Goal: Task Accomplishment & Management: Use online tool/utility

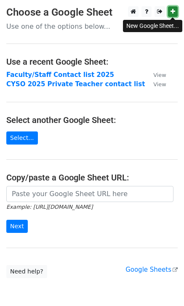
click at [172, 10] on icon at bounding box center [173, 11] width 5 height 6
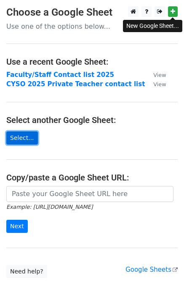
click at [22, 139] on link "Select..." at bounding box center [22, 137] width 32 height 13
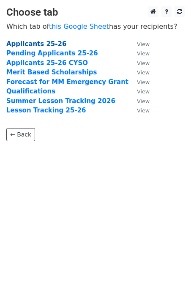
click at [39, 42] on strong "Applicants 25-26" at bounding box center [36, 44] width 60 height 8
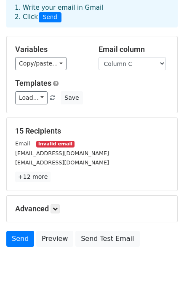
scroll to position [56, 0]
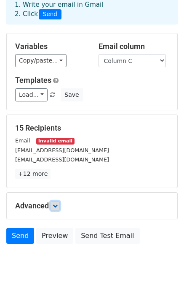
click at [56, 203] on icon at bounding box center [55, 205] width 5 height 5
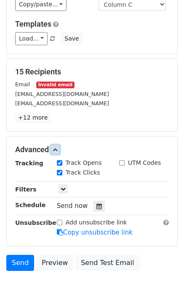
scroll to position [127, 0]
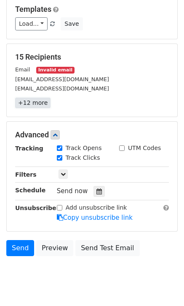
click at [31, 97] on link "+12 more" at bounding box center [32, 102] width 35 height 11
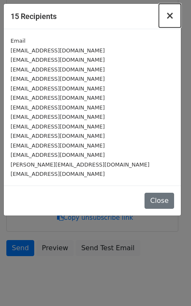
click at [170, 14] on span "×" at bounding box center [169, 16] width 8 height 12
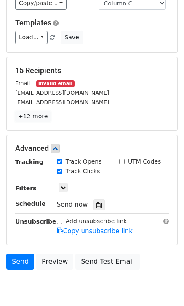
scroll to position [138, 0]
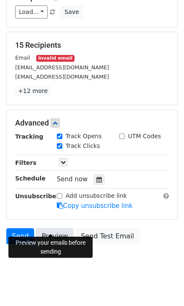
click at [57, 228] on link "Preview" at bounding box center [54, 236] width 37 height 16
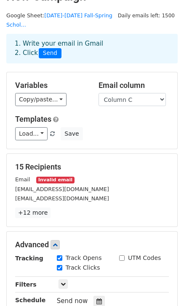
scroll to position [12, 0]
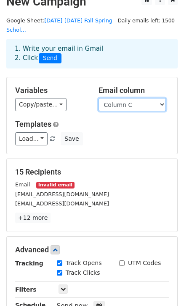
click at [156, 98] on select "Column A Column B Column C Column D Column E Column F Column G Column H Column …" at bounding box center [133, 104] width 68 height 13
click at [122, 77] on div "Variables Copy/paste... {{Column A}} {{Column B}} {{Column C}} {{Column D}} {{C…" at bounding box center [92, 115] width 171 height 76
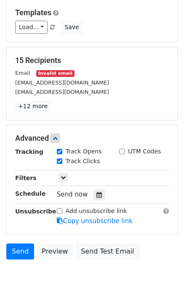
scroll to position [138, 0]
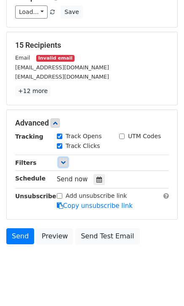
click at [63, 160] on icon at bounding box center [63, 162] width 5 height 5
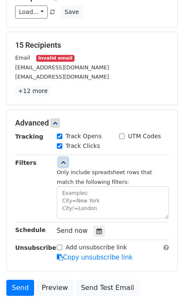
click at [63, 160] on icon at bounding box center [63, 162] width 5 height 5
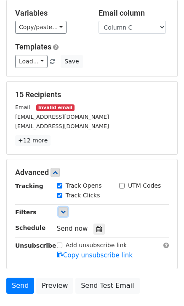
scroll to position [0, 0]
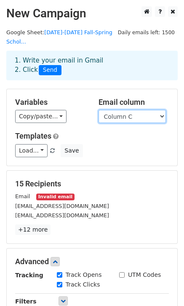
click at [131, 110] on select "Column A Column B Column C Column D Column E Column F Column G Column H Column …" at bounding box center [133, 116] width 68 height 13
click at [90, 97] on div "Variables Copy/paste... {{Column A}} {{Column B}} {{Column C}} {{Column D}} {{C…" at bounding box center [51, 110] width 84 height 26
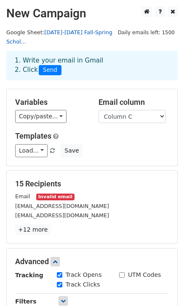
click at [80, 32] on link "2025-2026 Fall-Spring Schol..." at bounding box center [59, 37] width 106 height 16
click at [114, 144] on div "Load... Webinar Invitation Order Confirmation Trial Expiration Warning Newslett…" at bounding box center [92, 150] width 167 height 13
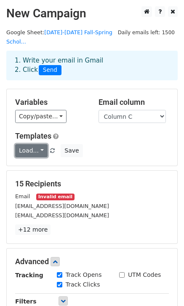
click at [40, 144] on link "Load..." at bounding box center [31, 150] width 32 height 13
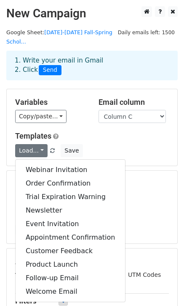
click at [125, 144] on div "Load... Webinar Invitation Order Confirmation Trial Expiration Warning Newslett…" at bounding box center [92, 150] width 167 height 13
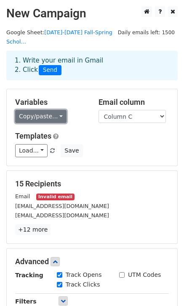
click at [57, 110] on link "Copy/paste..." at bounding box center [40, 116] width 51 height 13
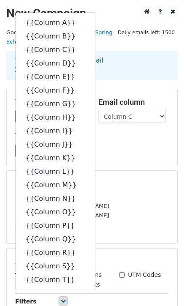
click at [133, 132] on div "Templates Load... Webinar Invitation Order Confirmation Trial Expiration Warnin…" at bounding box center [92, 144] width 167 height 26
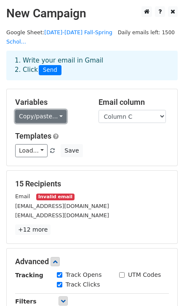
click at [60, 110] on link "Copy/paste..." at bounding box center [40, 116] width 51 height 13
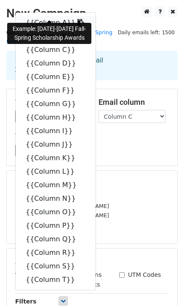
click at [43, 16] on link "{{Column A}}" at bounding box center [56, 23] width 80 height 14
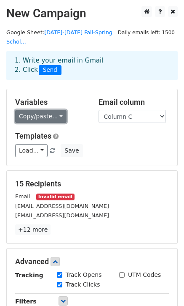
click at [52, 110] on link "Copy/paste..." at bounding box center [40, 116] width 51 height 13
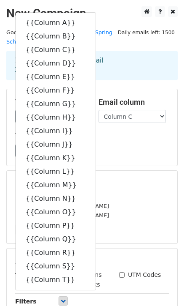
click at [94, 131] on h5 "Templates" at bounding box center [92, 135] width 154 height 9
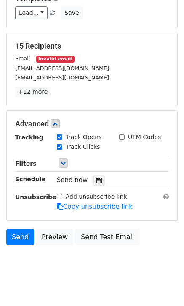
scroll to position [138, 0]
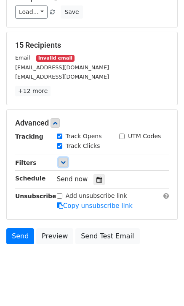
click at [65, 160] on icon at bounding box center [63, 162] width 5 height 5
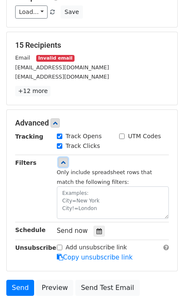
click at [65, 160] on icon at bounding box center [63, 162] width 5 height 5
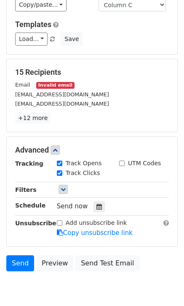
scroll to position [96, 0]
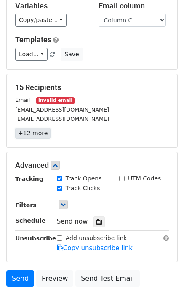
click at [26, 128] on link "+12 more" at bounding box center [32, 133] width 35 height 11
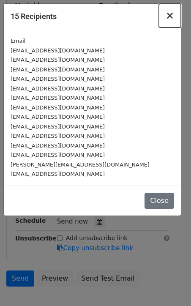
click at [171, 16] on span "×" at bounding box center [169, 16] width 8 height 12
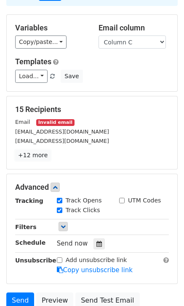
scroll to position [0, 0]
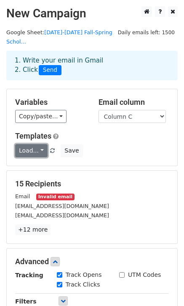
click at [35, 144] on link "Load..." at bounding box center [31, 150] width 32 height 13
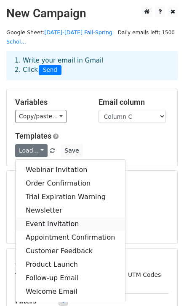
click at [43, 217] on link "Event Invitation" at bounding box center [71, 224] width 110 height 14
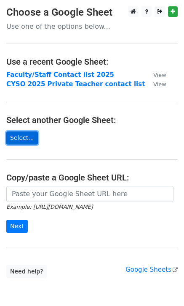
click at [25, 138] on link "Select..." at bounding box center [22, 137] width 32 height 13
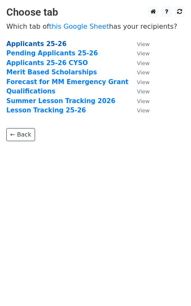
click at [34, 44] on strong "Applicants 25-26" at bounding box center [36, 44] width 60 height 8
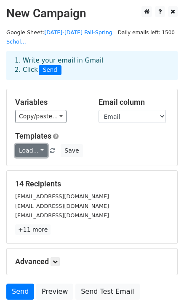
click at [38, 144] on link "Load..." at bounding box center [31, 150] width 32 height 13
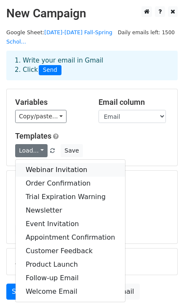
click at [41, 163] on link "Webinar Invitation" at bounding box center [71, 170] width 110 height 14
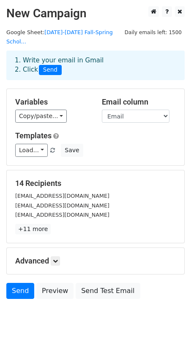
click at [78, 100] on div "Variables Copy/paste... {{Student Last Name}} {{Student First Name}} {{Email}} …" at bounding box center [52, 110] width 87 height 26
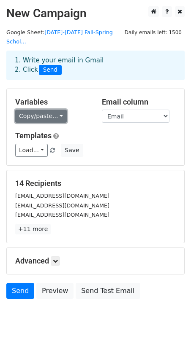
click at [54, 110] on link "Copy/paste..." at bounding box center [40, 116] width 51 height 13
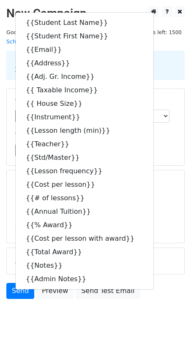
click at [154, 144] on div "Load... Webinar Invitation Order Confirmation Trial Expiration Warning Newslett…" at bounding box center [95, 150] width 173 height 13
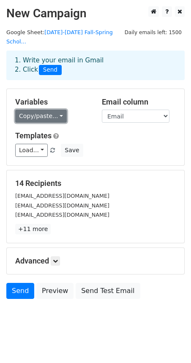
click at [57, 110] on link "Copy/paste..." at bounding box center [40, 116] width 51 height 13
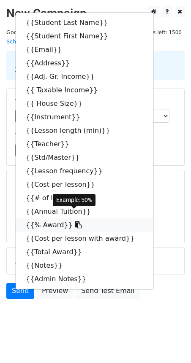
click at [48, 219] on link "{{% Award}}" at bounding box center [85, 226] width 138 height 14
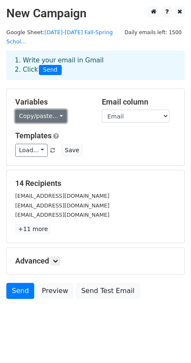
click at [53, 110] on link "Copy/paste..." at bounding box center [40, 116] width 51 height 13
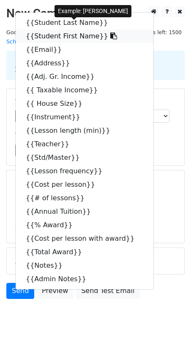
click at [62, 30] on link "{{Student First Name}}" at bounding box center [85, 37] width 138 height 14
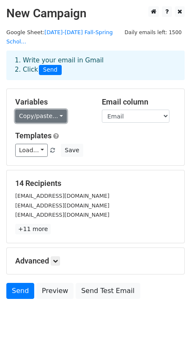
click at [52, 110] on link "Copy/paste..." at bounding box center [40, 116] width 51 height 13
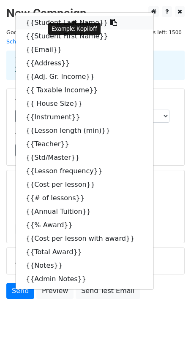
click at [65, 16] on link "{{Student Last Name}}" at bounding box center [85, 23] width 138 height 14
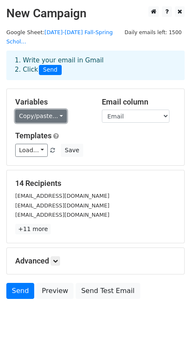
click at [55, 110] on link "Copy/paste..." at bounding box center [40, 116] width 51 height 13
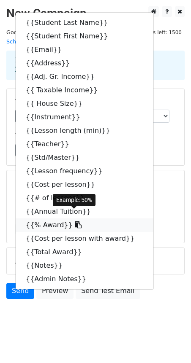
click at [49, 219] on link "{{% Award}}" at bounding box center [85, 226] width 138 height 14
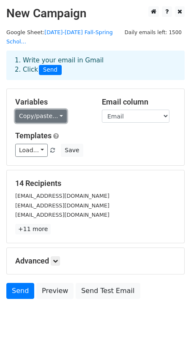
click at [54, 110] on link "Copy/paste..." at bounding box center [40, 116] width 51 height 13
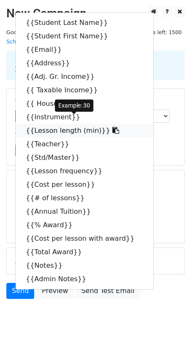
click at [51, 124] on link "{{Lesson length (min)}}" at bounding box center [85, 131] width 138 height 14
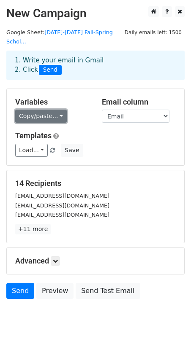
click at [51, 110] on link "Copy/paste..." at bounding box center [40, 116] width 51 height 13
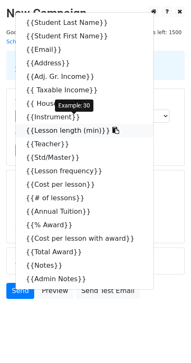
click at [51, 124] on link "{{Lesson length (min)}}" at bounding box center [85, 131] width 138 height 14
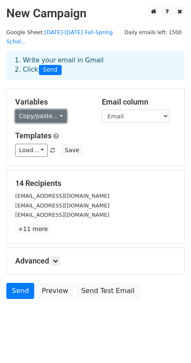
click at [54, 110] on link "Copy/paste..." at bounding box center [40, 116] width 51 height 13
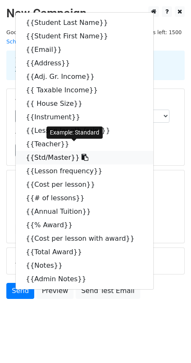
click at [38, 151] on link "{{Std/Master}}" at bounding box center [85, 158] width 138 height 14
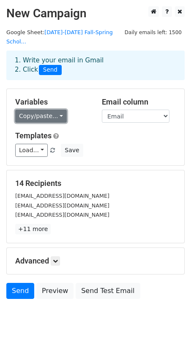
click at [56, 110] on link "Copy/paste..." at bounding box center [40, 116] width 51 height 13
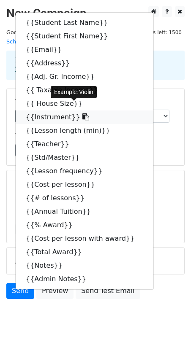
click at [50, 111] on link "{{Instrument}}" at bounding box center [85, 118] width 138 height 14
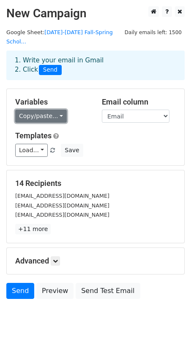
click at [51, 110] on link "Copy/paste..." at bounding box center [40, 116] width 51 height 13
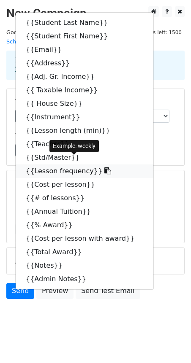
click at [49, 165] on link "{{Lesson frequency}}" at bounding box center [85, 172] width 138 height 14
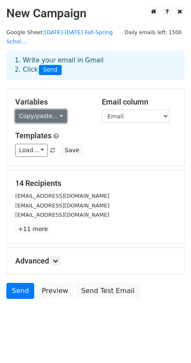
click at [57, 110] on link "Copy/paste..." at bounding box center [40, 116] width 51 height 13
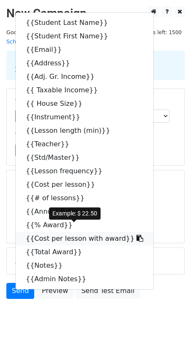
click at [67, 232] on link "{{Cost per lesson with award}}" at bounding box center [85, 239] width 138 height 14
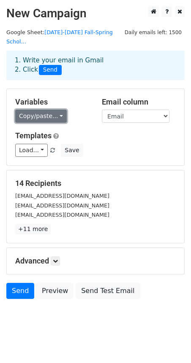
click at [53, 110] on link "Copy/paste..." at bounding box center [40, 116] width 51 height 13
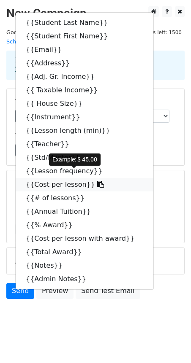
click at [60, 179] on link "{{Cost per lesson}}" at bounding box center [85, 185] width 138 height 14
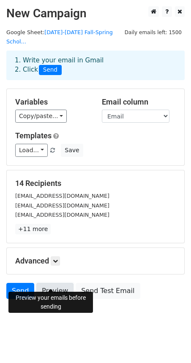
click at [54, 283] on link "Preview" at bounding box center [54, 291] width 37 height 16
